Goal: Task Accomplishment & Management: Use online tool/utility

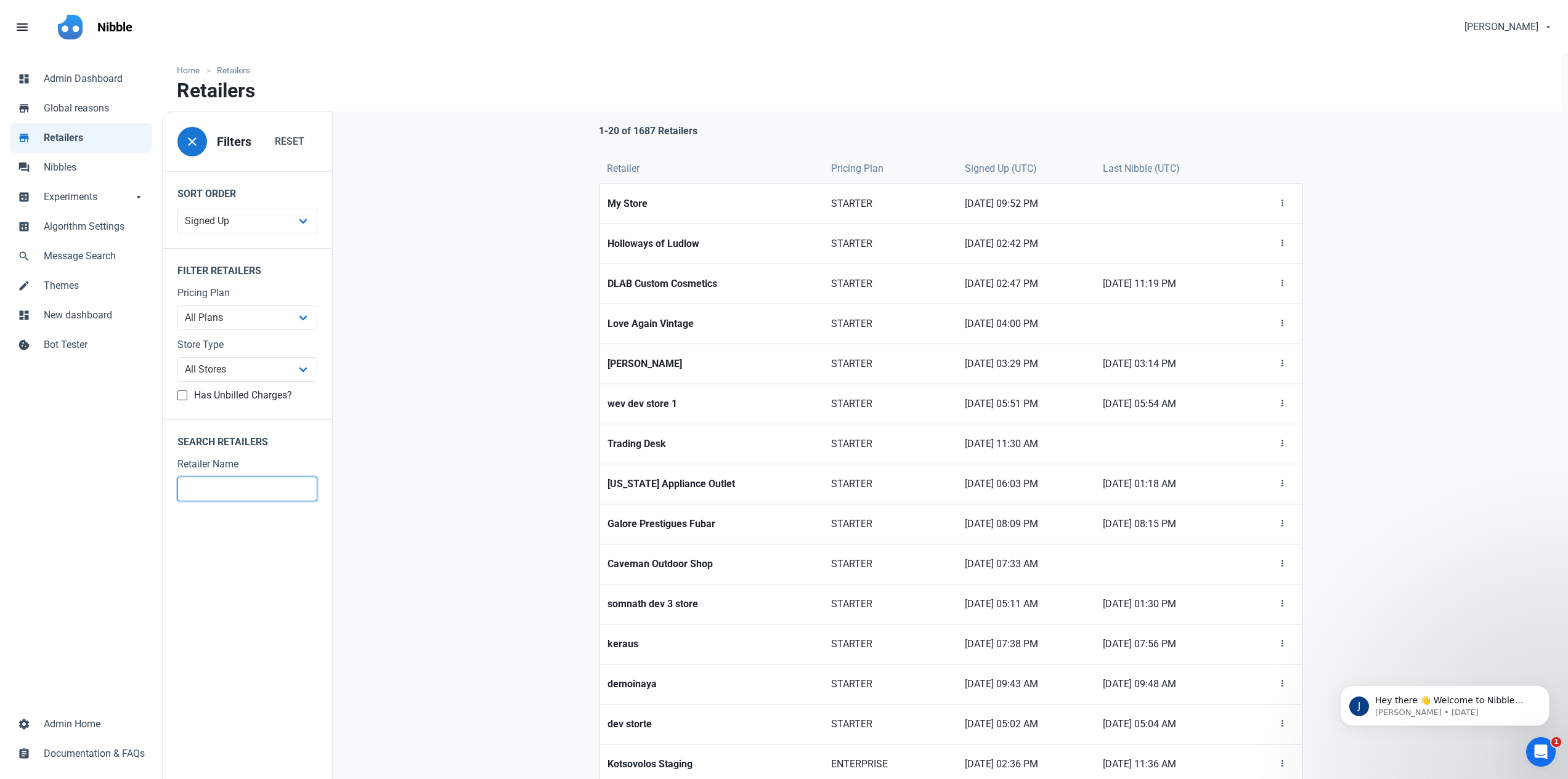
click at [240, 489] on input "text" at bounding box center [248, 489] width 140 height 25
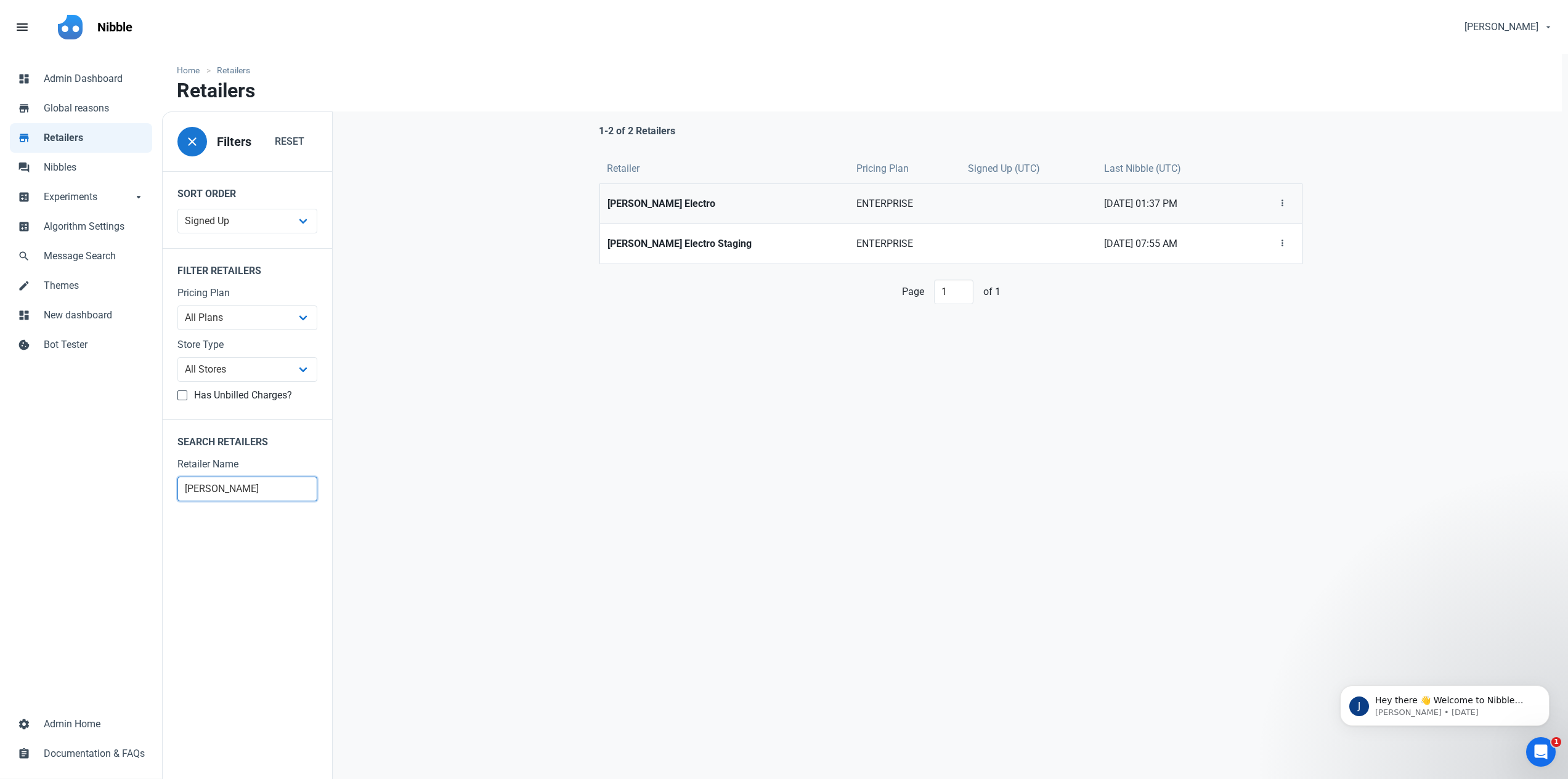
type input "[PERSON_NAME]"
click at [674, 199] on strong "[PERSON_NAME] Electro" at bounding box center [725, 204] width 234 height 14
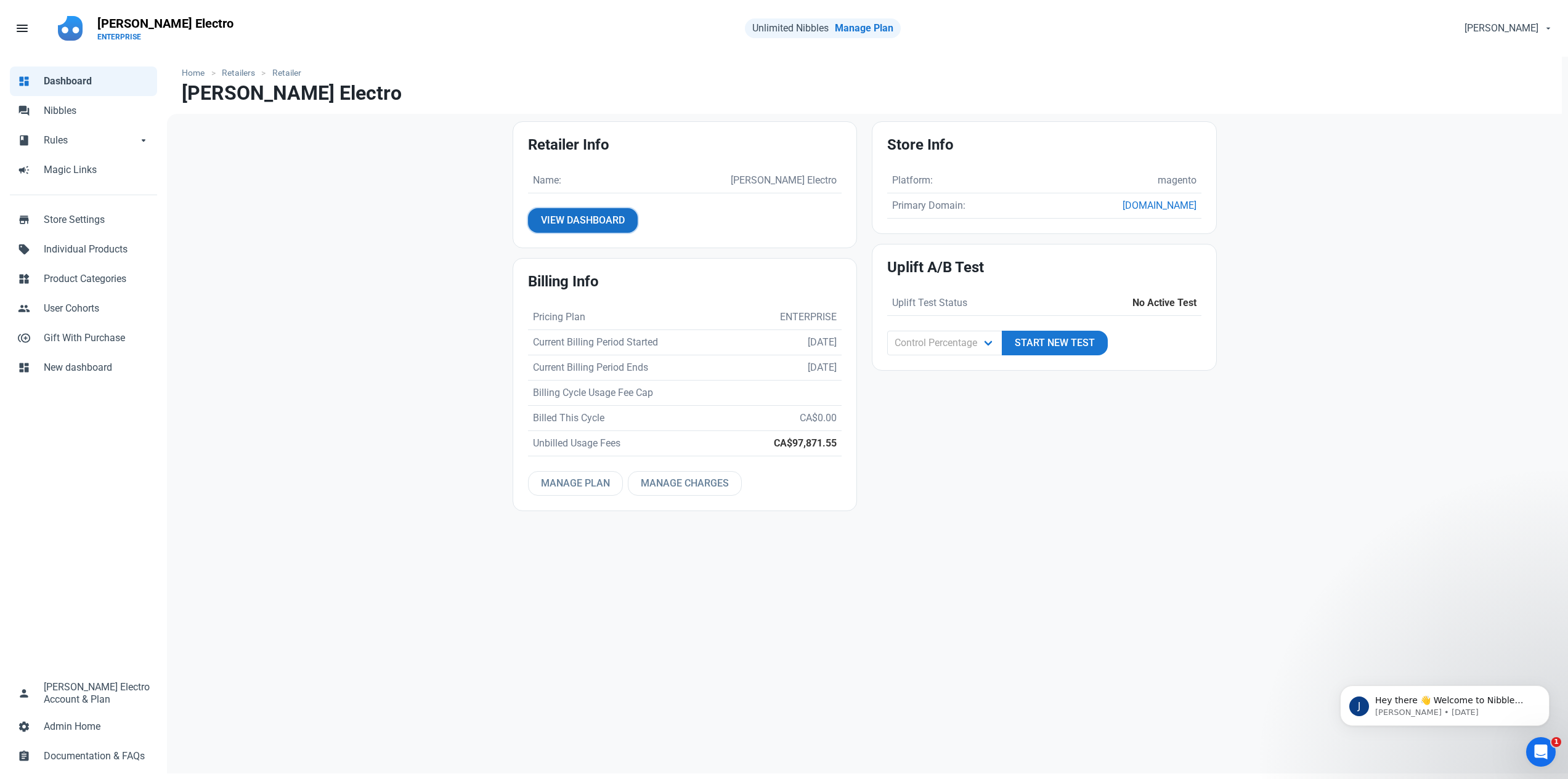
click at [583, 213] on span "View Dashboard" at bounding box center [582, 220] width 84 height 14
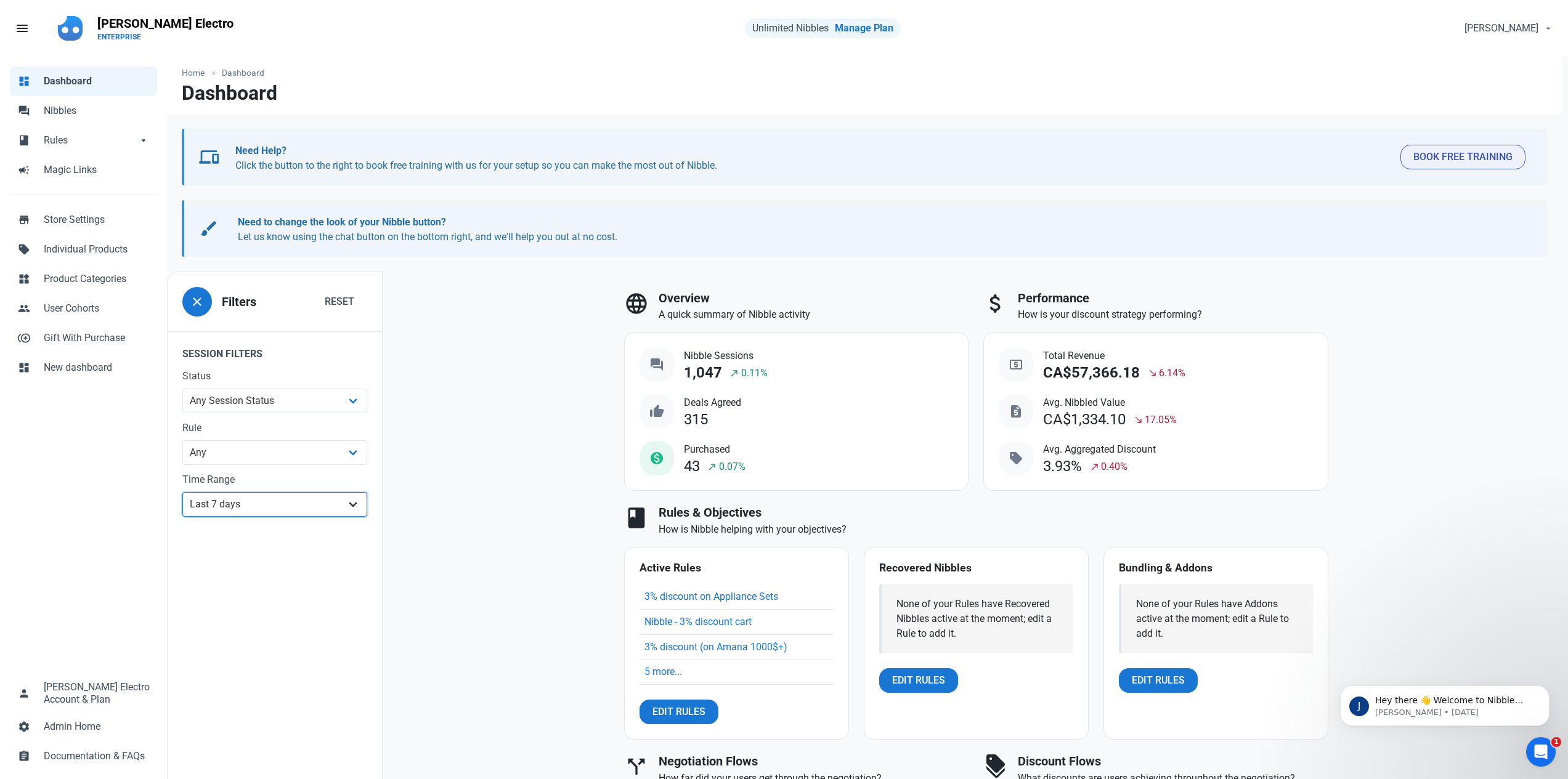
click at [286, 503] on select "All Time Last day Last 7 days Last 30 days Last 90 days Last 180 days Last 365 …" at bounding box center [275, 504] width 185 height 25
select select "30d"
click at [182, 492] on select "All Time Last day Last 7 days Last 30 days Last 90 days Last 180 days Last 365 …" at bounding box center [275, 504] width 185 height 25
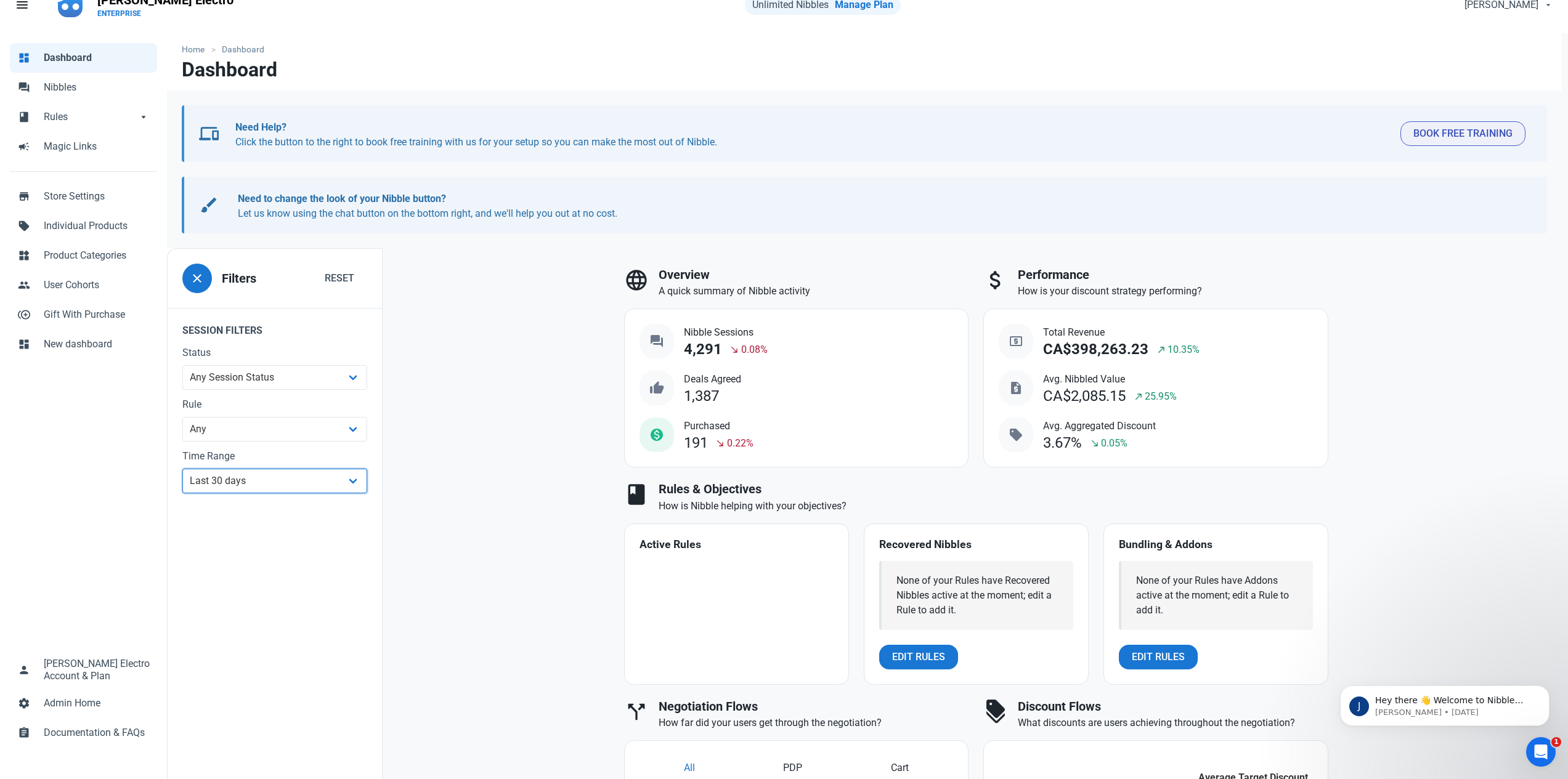
scroll to position [31, 0]
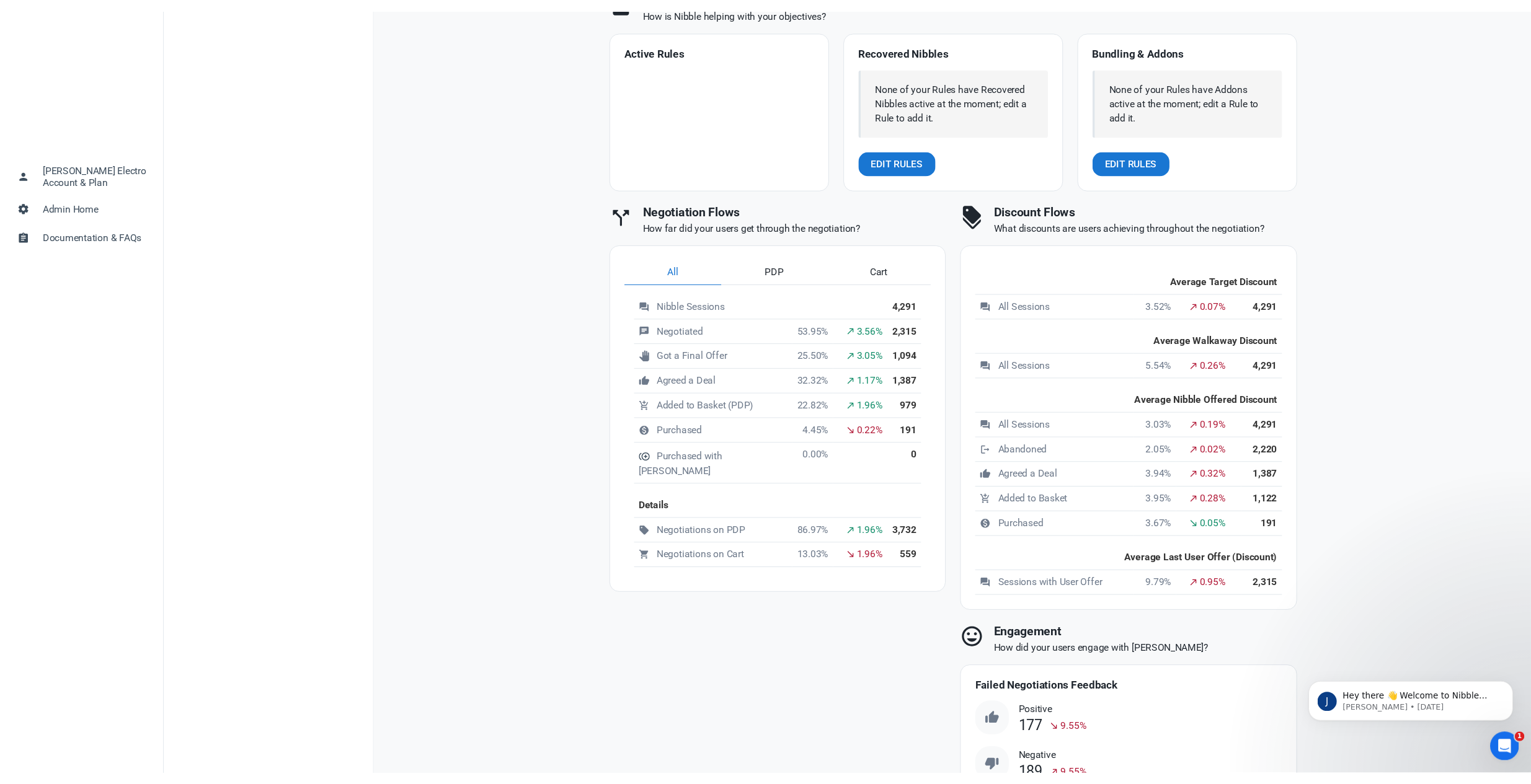
scroll to position [314, 0]
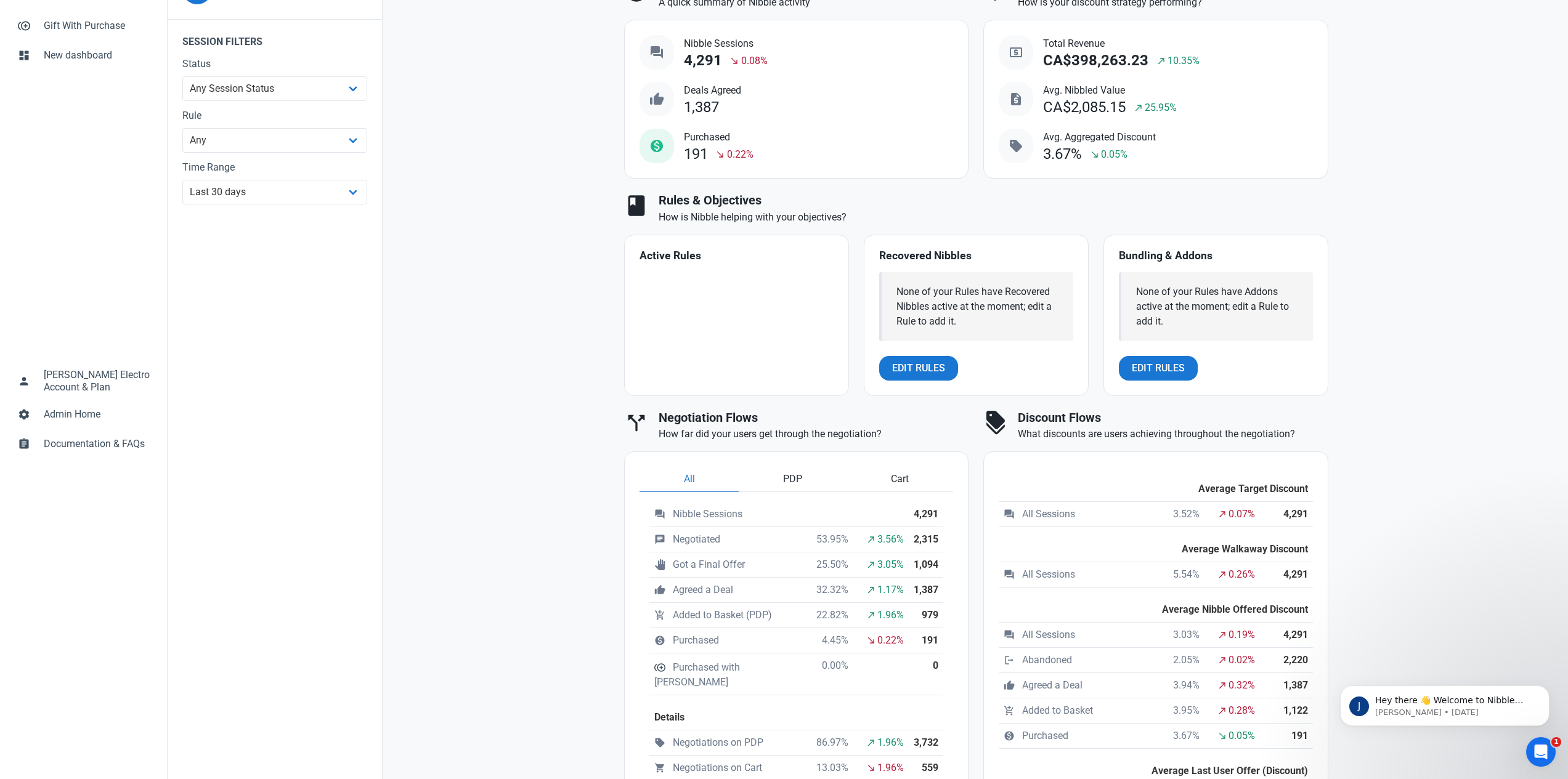
click at [506, 148] on div "language Overview A quick summary of Nibble activity question_answer Nibble Ses…" at bounding box center [975, 572] width 1186 height 1226
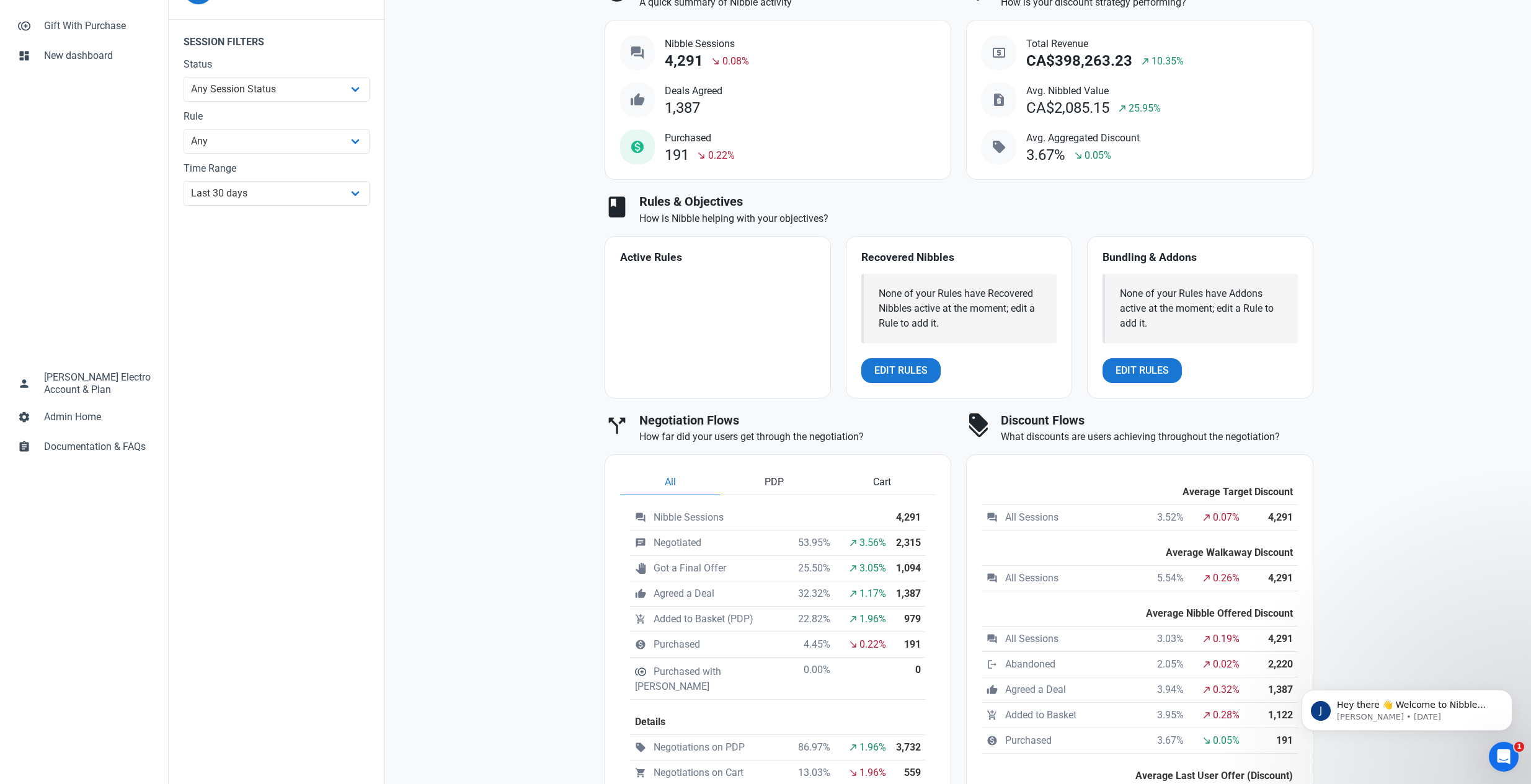
click at [547, 360] on div "language Overview A quick summary of Nibble activity question_answer Nibble Ses…" at bounding box center [958, 576] width 1147 height 1233
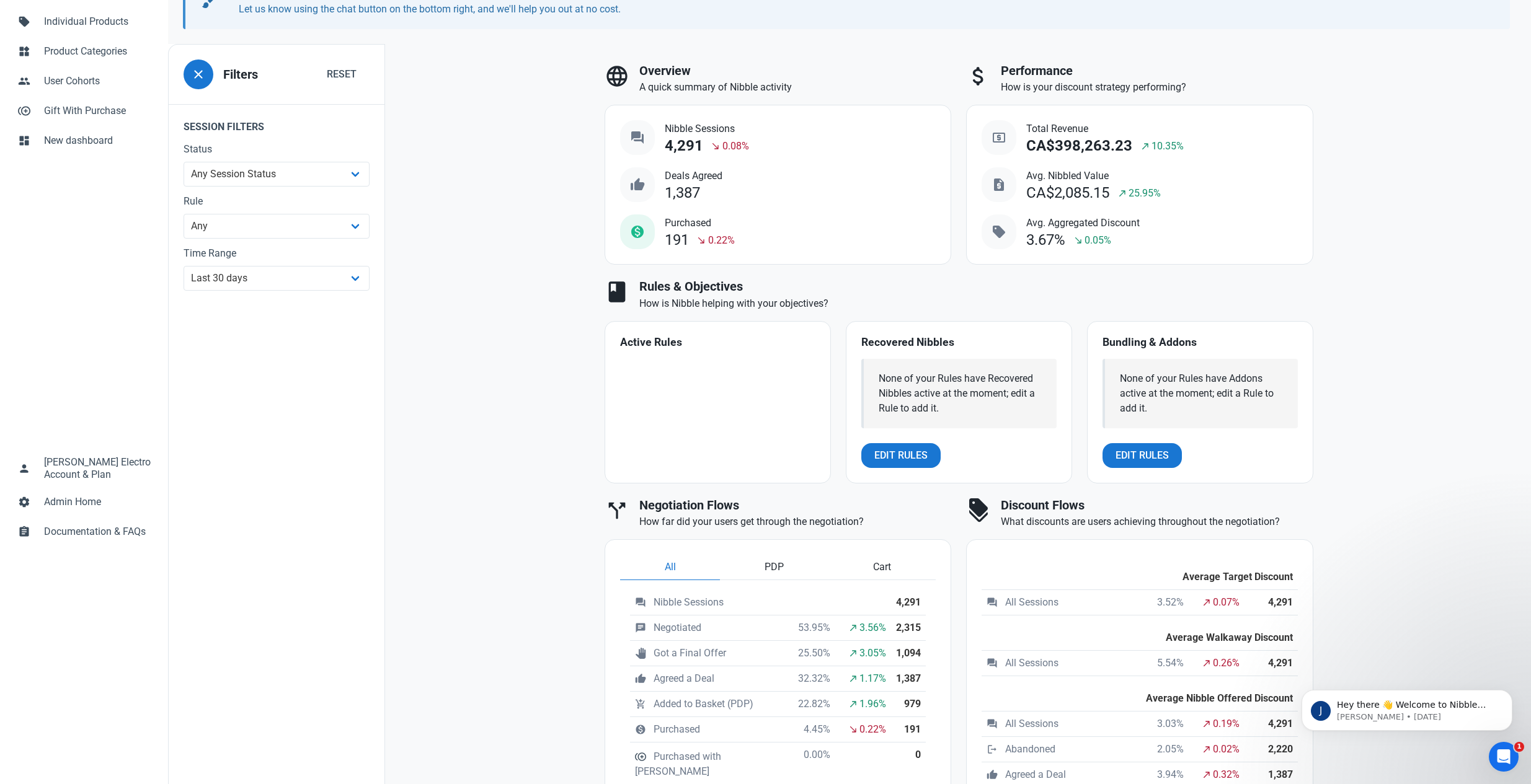
scroll to position [0, 0]
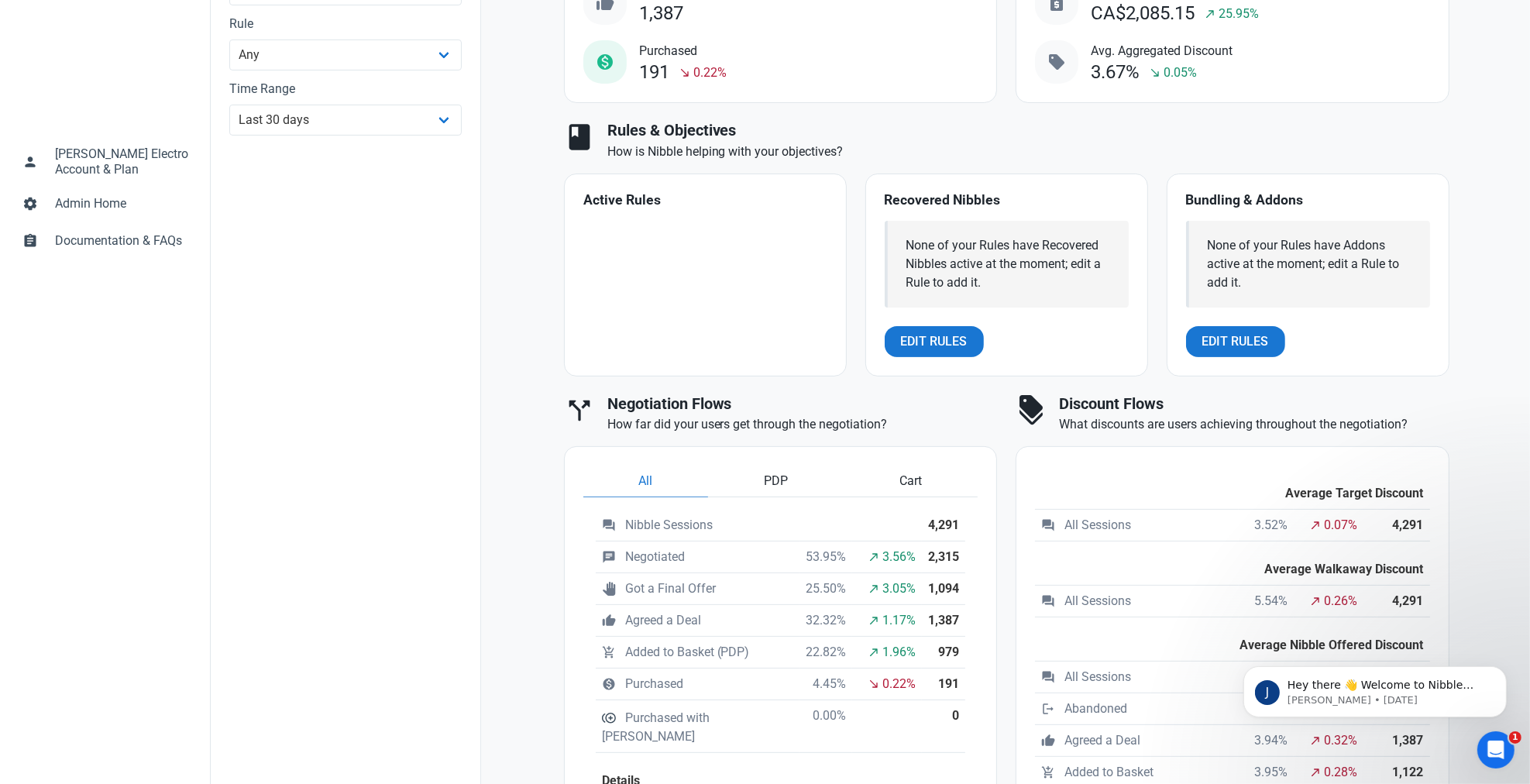
scroll to position [601, 0]
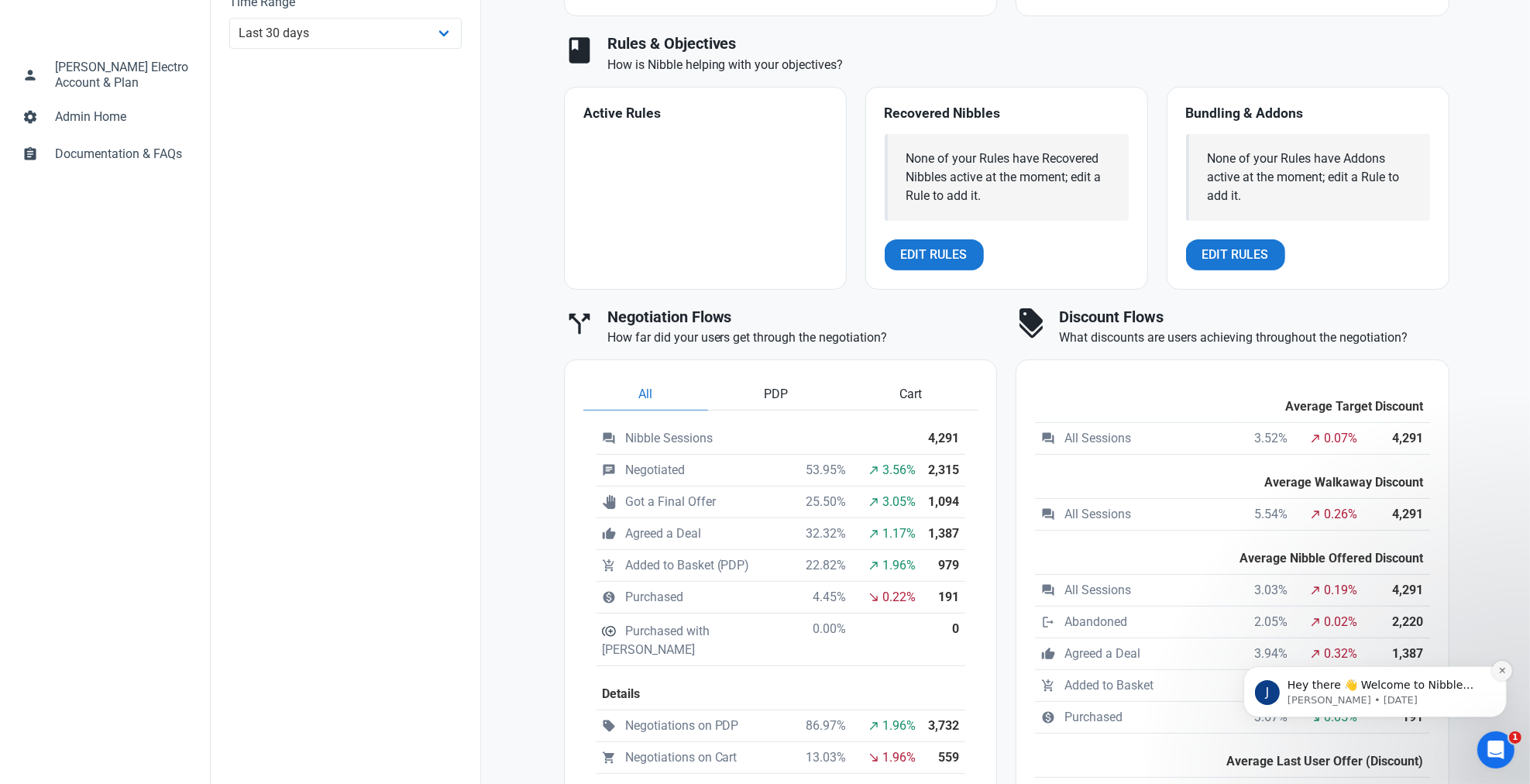
click at [1505, 670] on button "Dismiss notification" at bounding box center [1501, 670] width 20 height 20
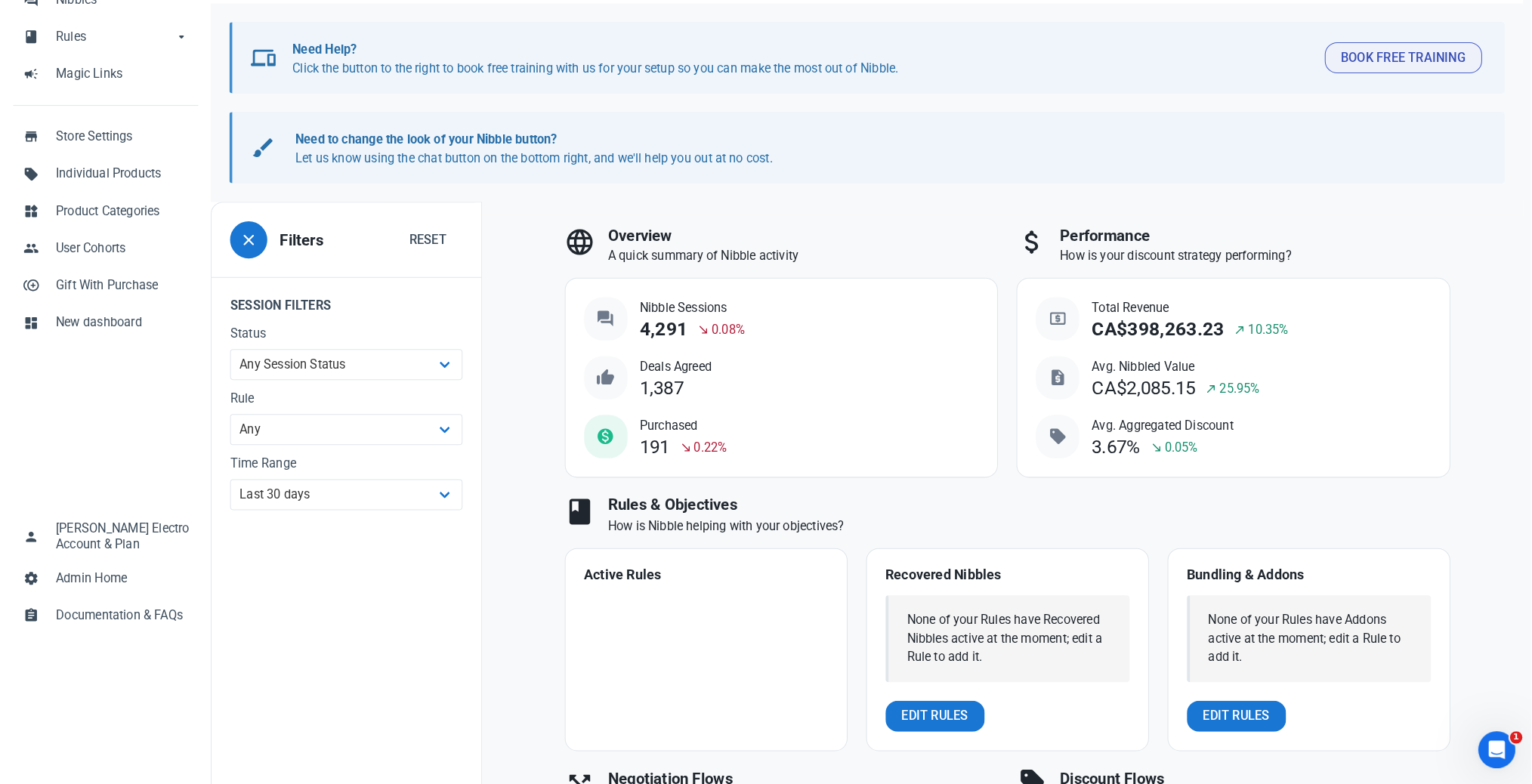
scroll to position [0, 0]
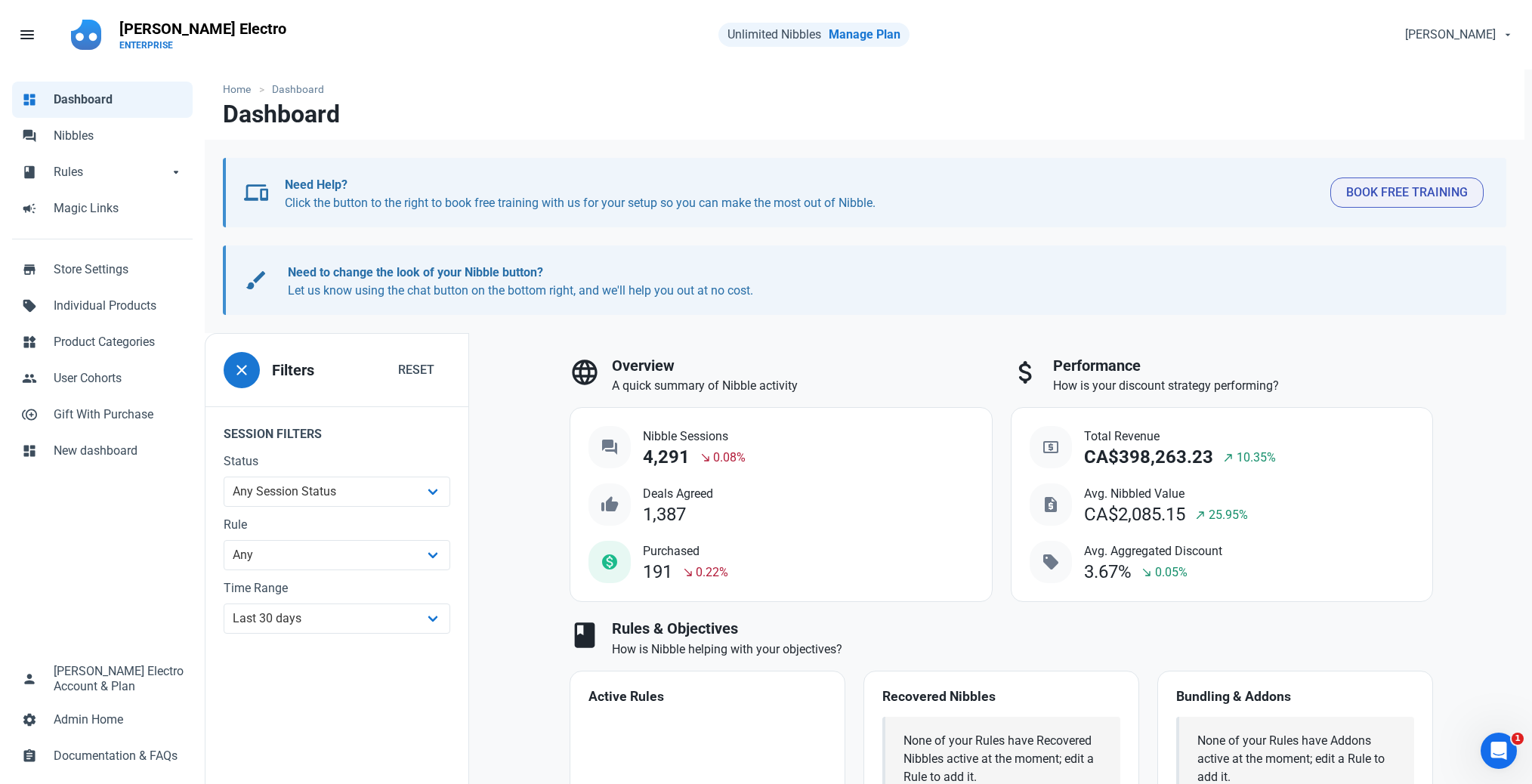
click at [99, 146] on link "forum Nibbles" at bounding box center [103, 136] width 181 height 36
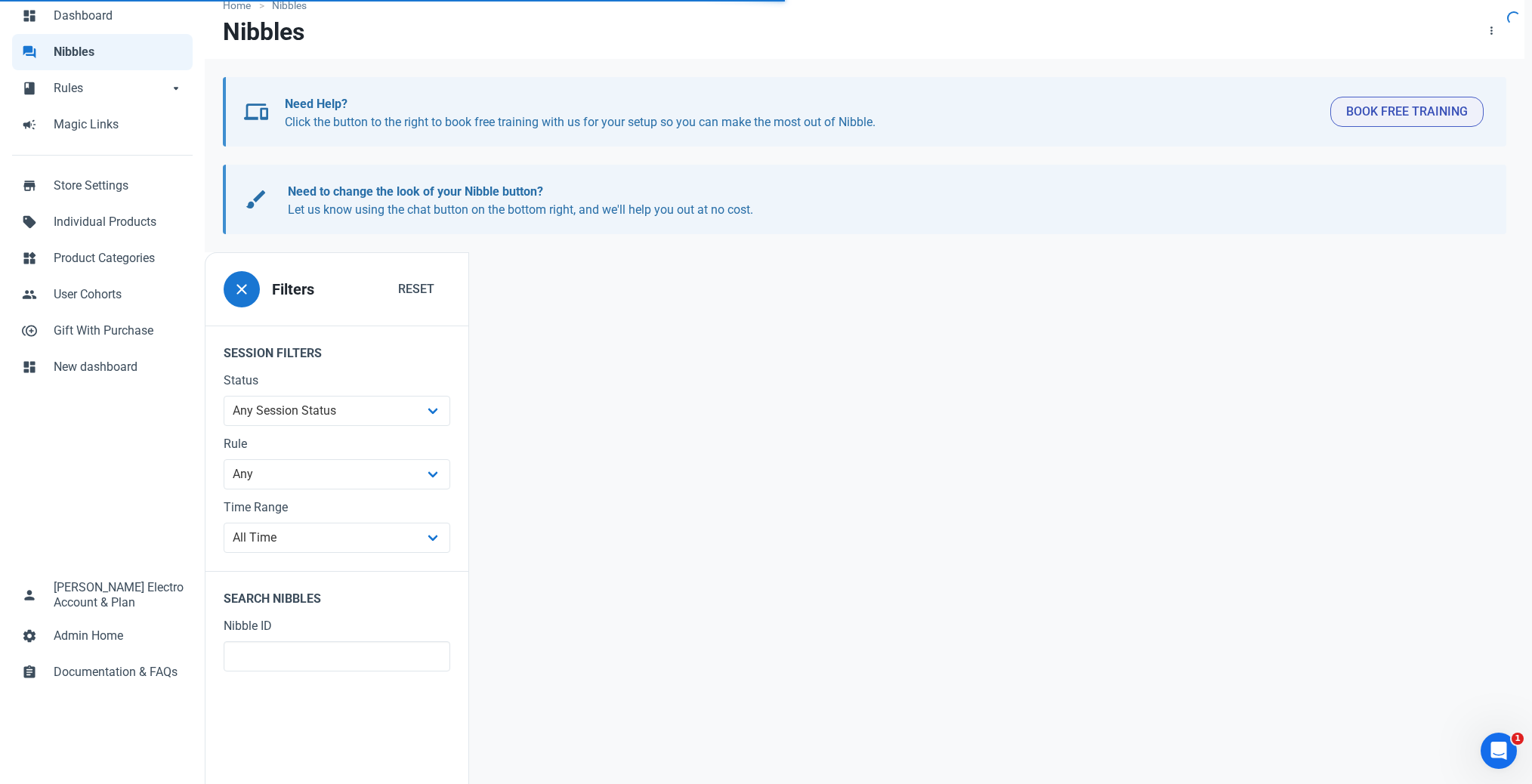
scroll to position [183, 0]
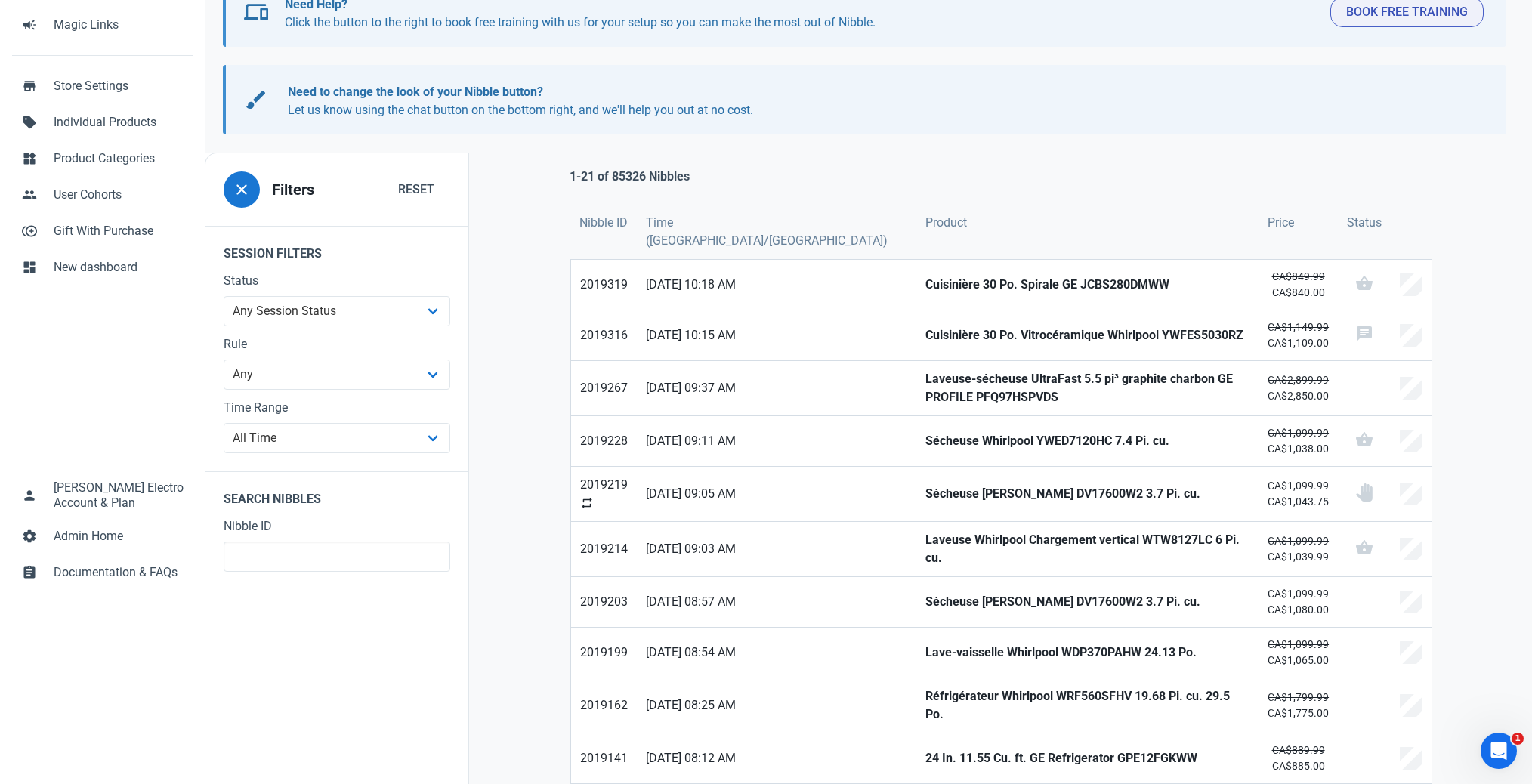
click at [487, 274] on div "1-21 of 85326 Nibbles Nibble ID Time ([GEOGRAPHIC_DATA]/[GEOGRAPHIC_DATA]) Prod…" at bounding box center [1000, 780] width 1064 height 1256
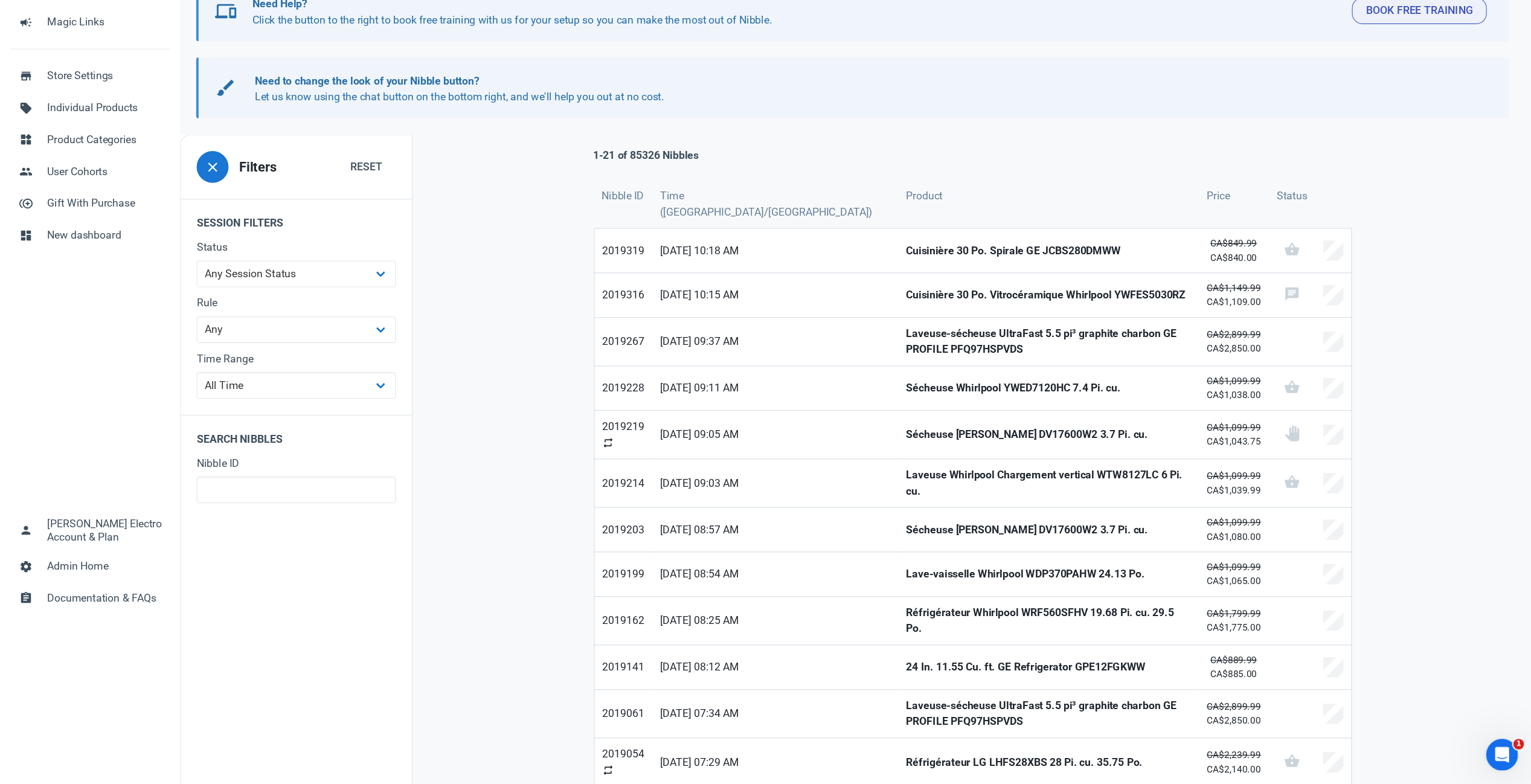
scroll to position [147, 0]
